Goal: Task Accomplishment & Management: Use online tool/utility

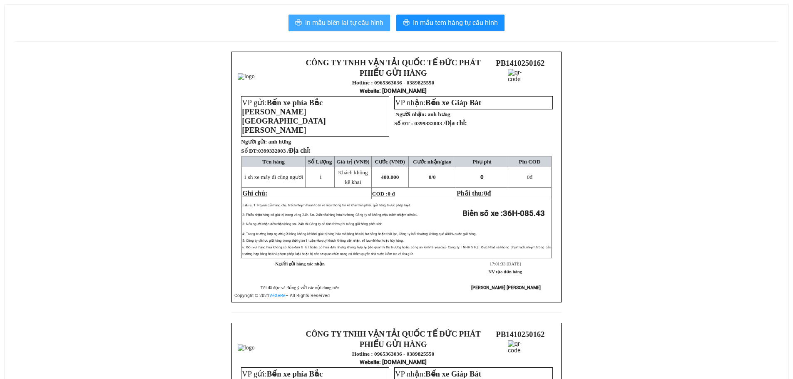
click at [313, 24] on span "In mẫu biên lai tự cấu hình" at bounding box center [344, 22] width 78 height 10
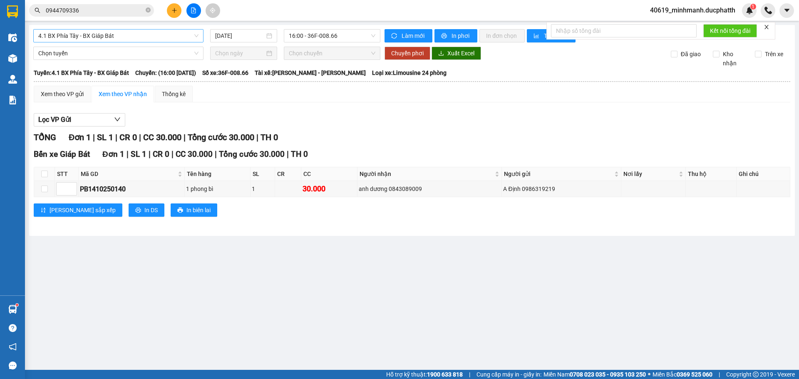
click at [101, 34] on span "4.1 BX Phía Tây - BX Giáp Bát" at bounding box center [118, 36] width 160 height 12
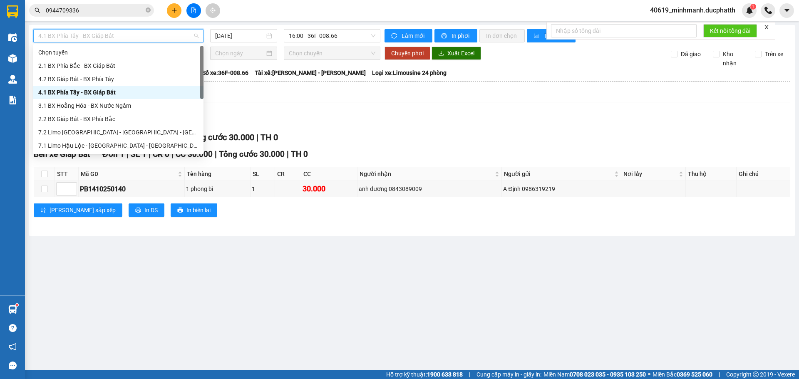
click at [96, 94] on div "4.1 BX Phía Tây - BX Giáp Bát" at bounding box center [118, 92] width 160 height 9
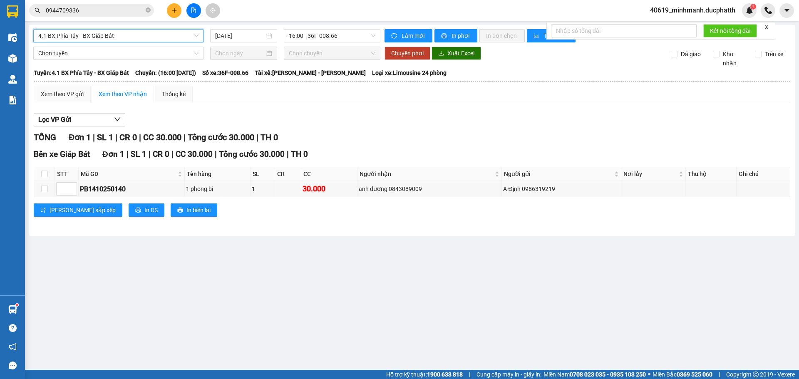
click at [351, 94] on div "Xem theo VP gửi Xem theo VP nhận Thống kê" at bounding box center [412, 94] width 757 height 17
click at [111, 37] on span "4.1 BX Phía Tây - BX Giáp Bát" at bounding box center [118, 36] width 160 height 12
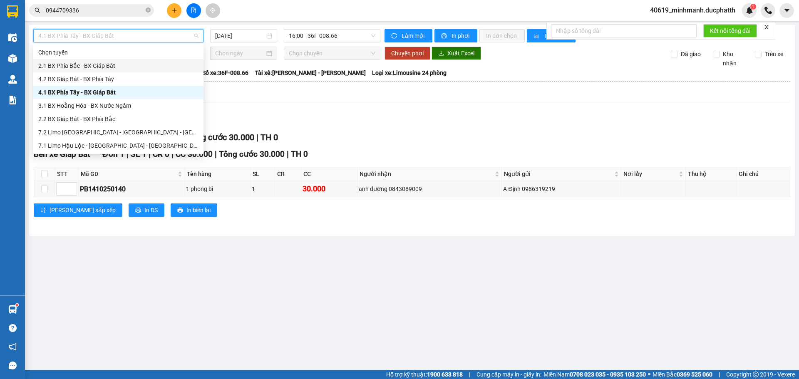
click at [110, 68] on div "2.1 BX Phía Bắc - BX Giáp Bát" at bounding box center [118, 65] width 160 height 9
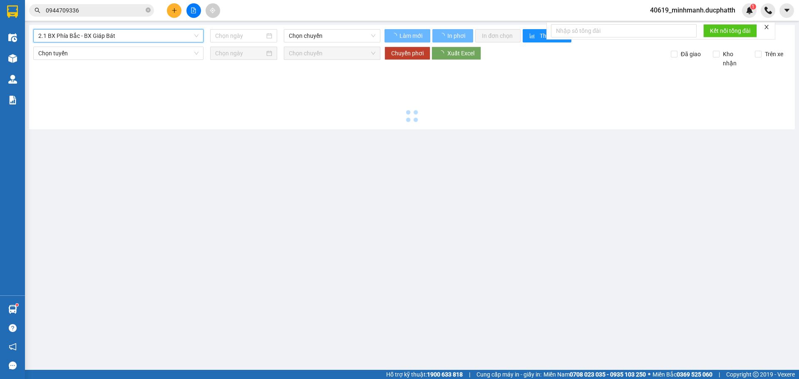
type input "14/10/2025"
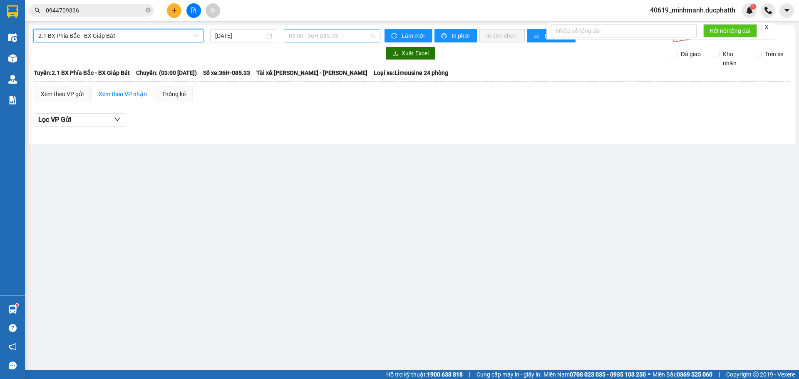
click at [311, 33] on span "03:00 - 36H-085.33" at bounding box center [332, 36] width 87 height 12
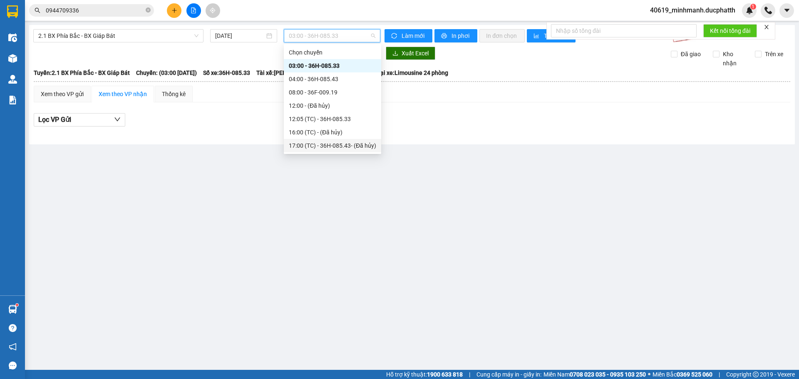
click at [318, 148] on div "17:00 (TC) - 36H-085.43 - (Đã hủy)" at bounding box center [332, 145] width 87 height 9
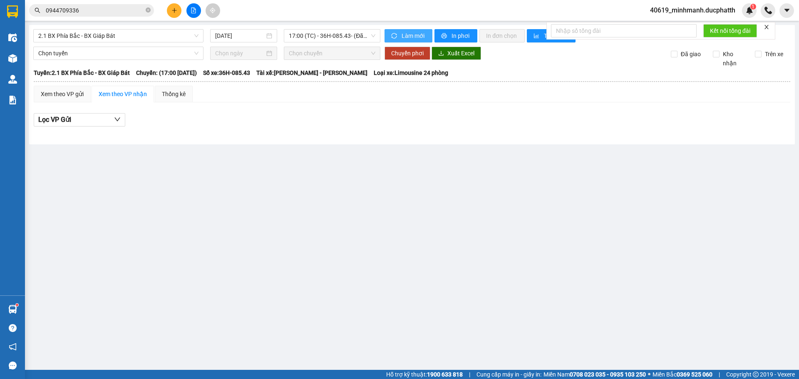
click at [410, 34] on span "Làm mới" at bounding box center [414, 35] width 24 height 9
click at [346, 36] on span "17:00 (TC) - 36H-085.43 - (Đã hủy)" at bounding box center [332, 36] width 87 height 12
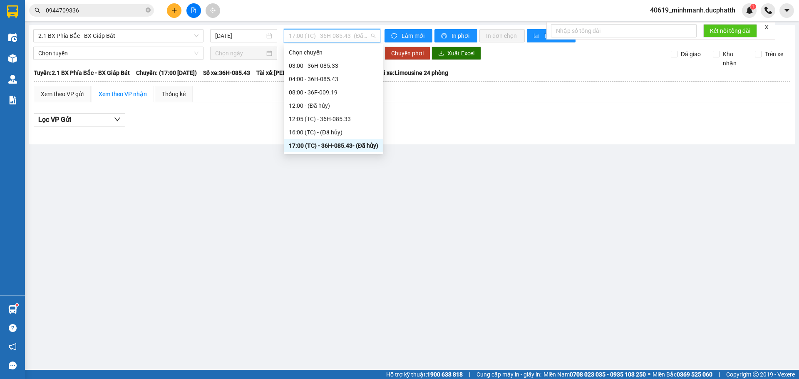
scroll to position [27, 0]
click at [323, 145] on div "18:00 (TC) - 36H-085.43" at bounding box center [333, 145] width 89 height 9
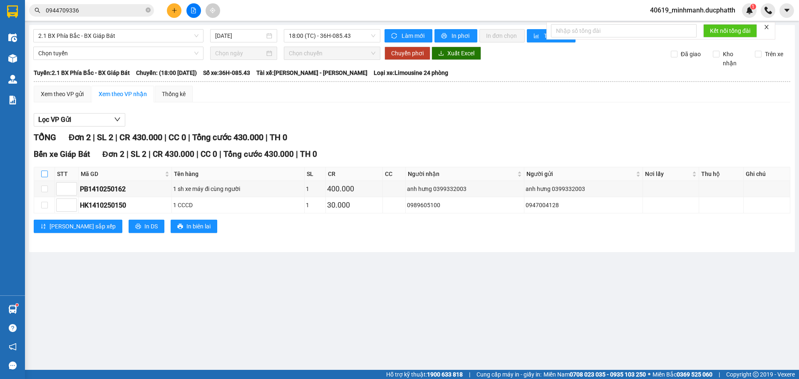
click at [45, 176] on input "checkbox" at bounding box center [44, 174] width 7 height 7
checkbox input "true"
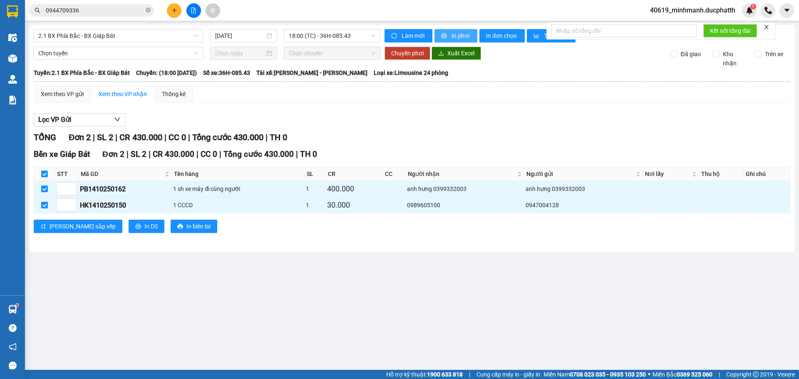
click at [445, 33] on icon "printer" at bounding box center [444, 35] width 5 height 5
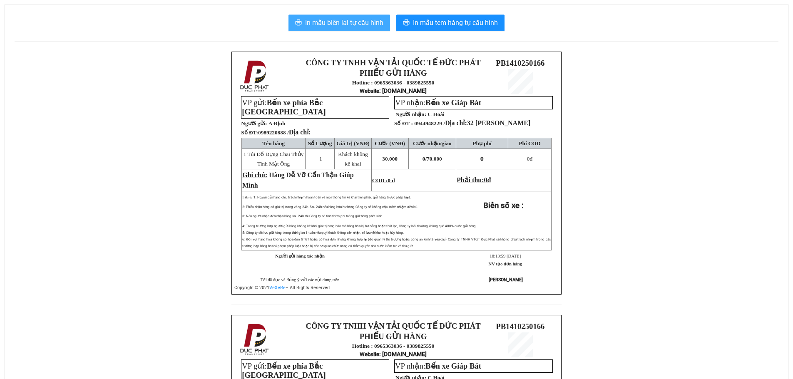
click at [345, 24] on span "In mẫu biên lai tự cấu hình" at bounding box center [344, 22] width 78 height 10
